Goal: Check status: Check status

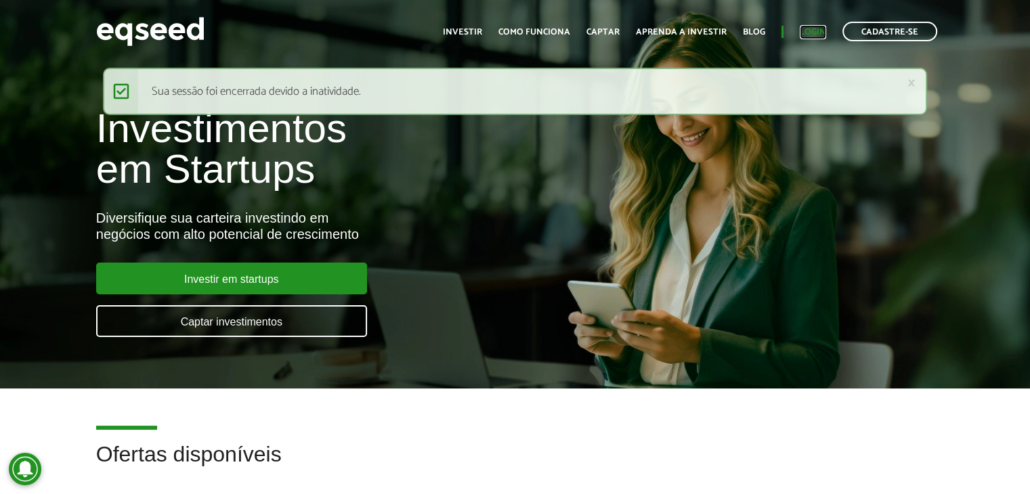
click at [800, 28] on link "Login" at bounding box center [813, 32] width 26 height 9
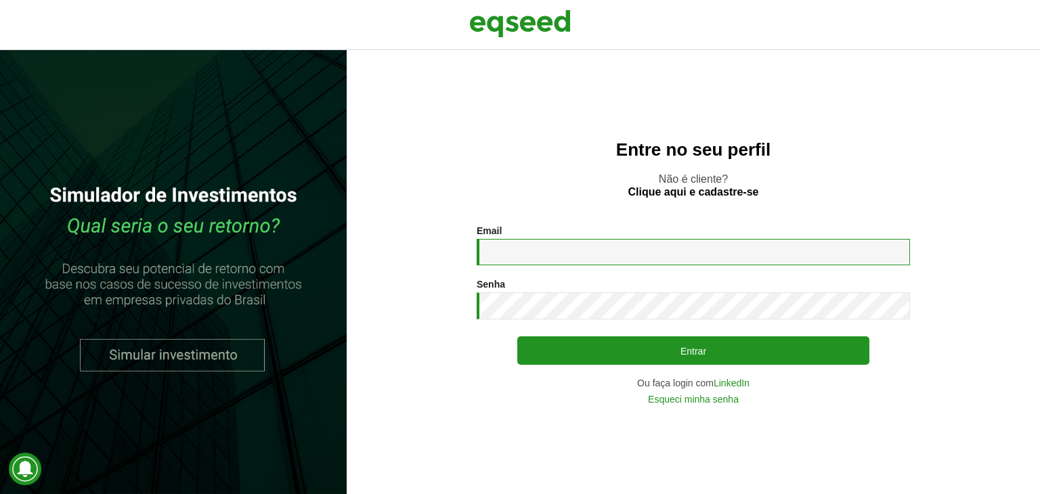
click at [551, 247] on input "Email *" at bounding box center [693, 252] width 433 height 26
type input "**********"
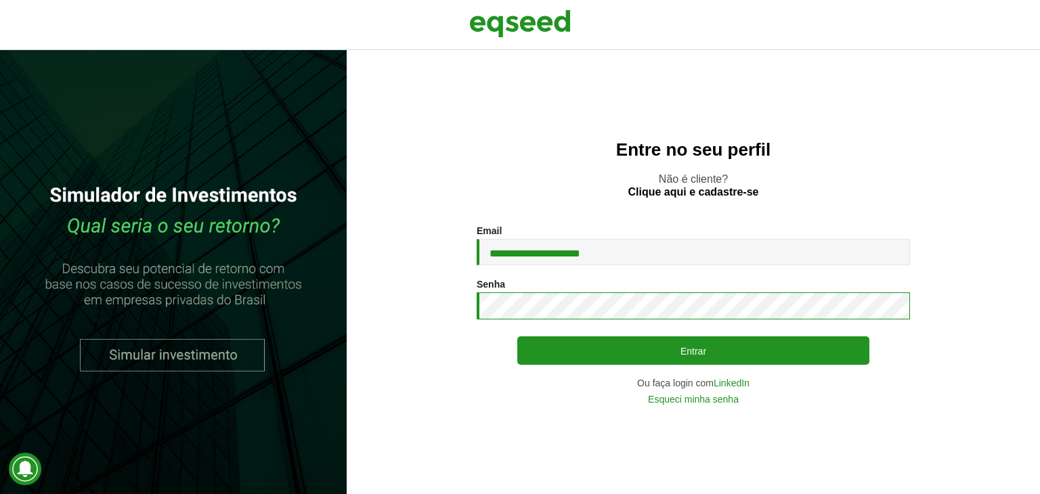
click at [517, 337] on button "Entrar" at bounding box center [693, 351] width 352 height 28
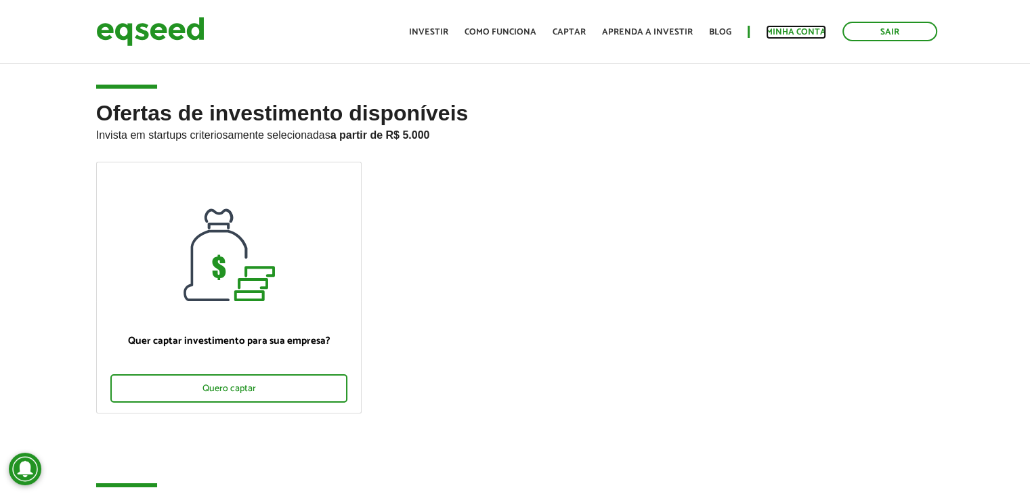
click at [789, 37] on link "Minha conta" at bounding box center [796, 32] width 60 height 9
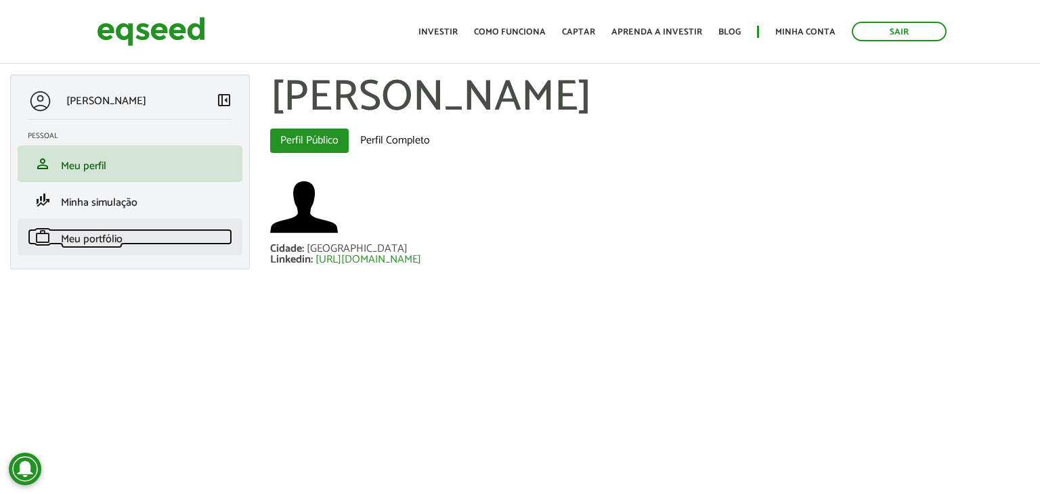
click at [141, 240] on link "work Meu portfólio" at bounding box center [130, 237] width 204 height 16
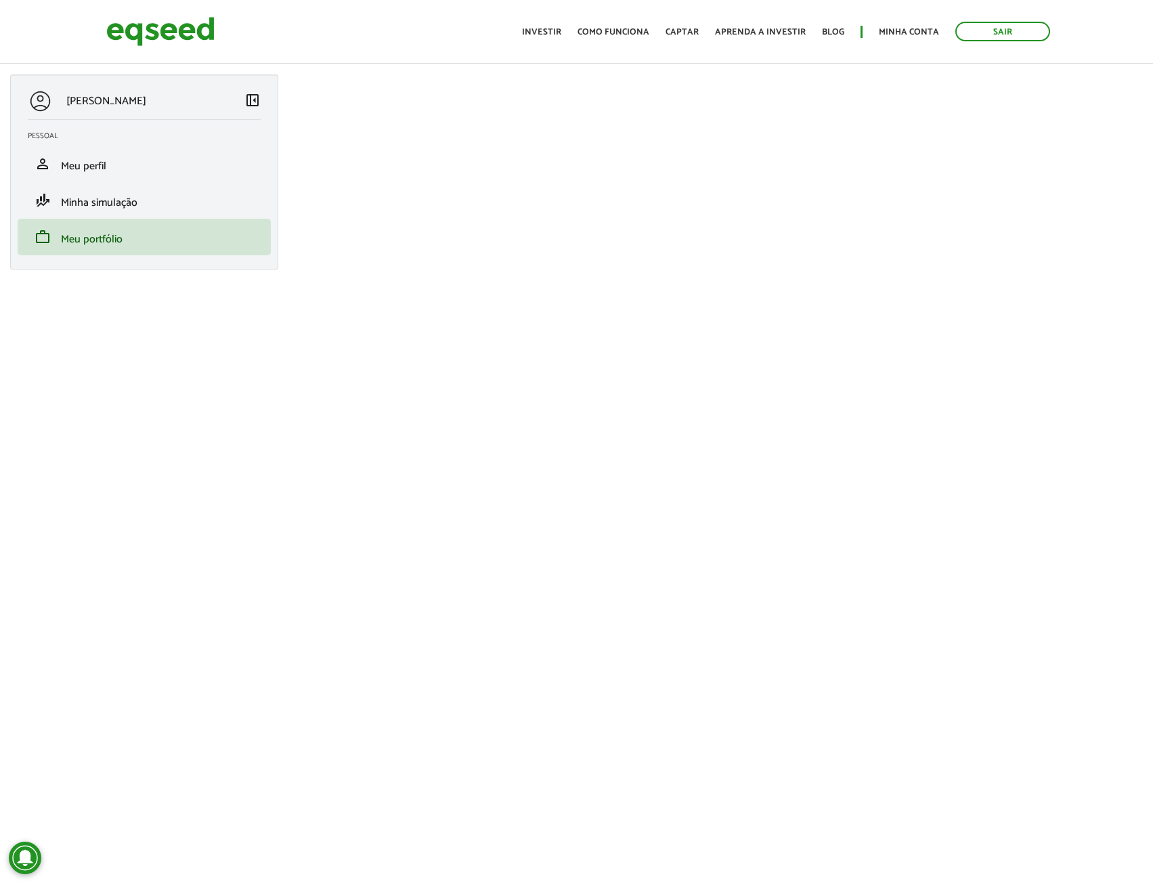
click at [184, 337] on div "Claudemir Gomes dos Santos left_panel_close Pessoal person Meu perfil finance_m…" at bounding box center [576, 640] width 1153 height 1133
click at [160, 236] on link "work Meu portfólio" at bounding box center [144, 237] width 233 height 16
click at [118, 236] on span "Meu portfólio" at bounding box center [92, 240] width 62 height 18
click at [135, 203] on span "Minha simulação" at bounding box center [99, 203] width 77 height 18
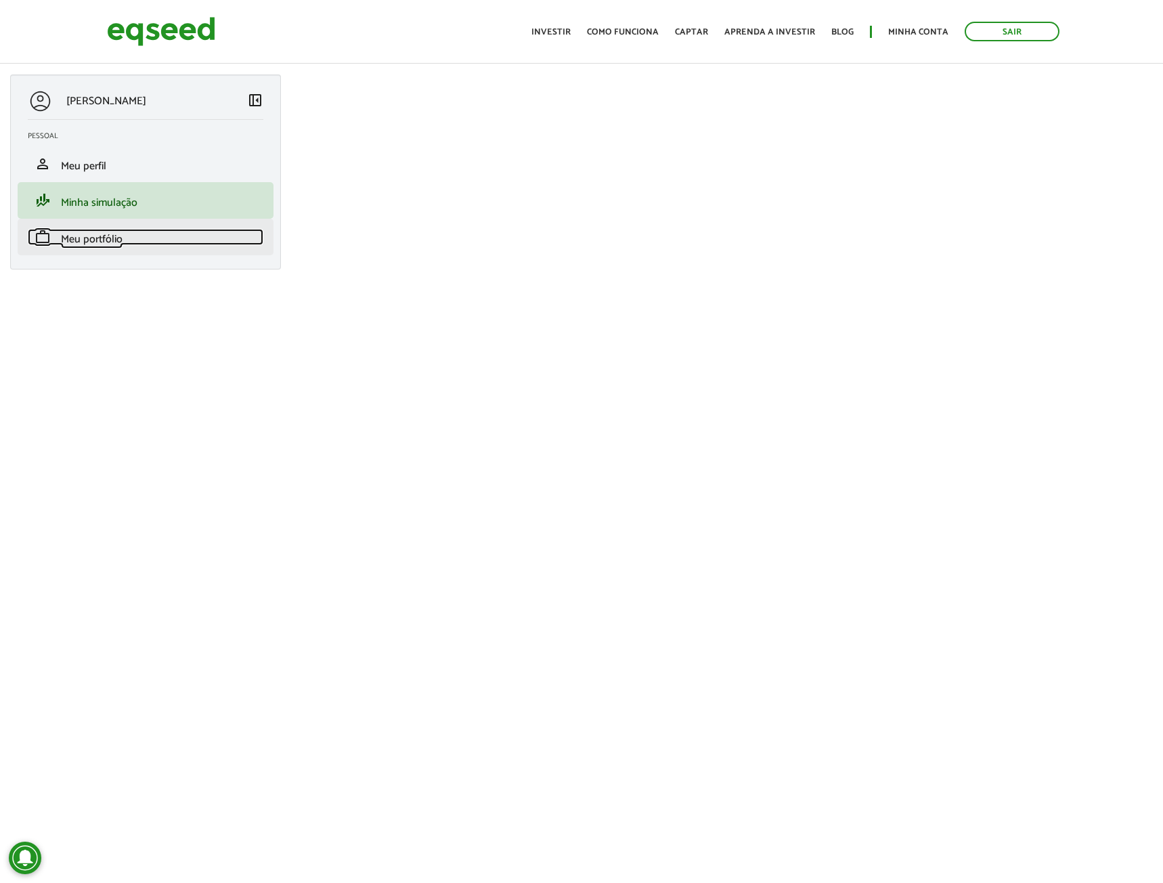
click at [119, 236] on span "Meu portfólio" at bounding box center [92, 239] width 62 height 18
